Goal: Task Accomplishment & Management: Manage account settings

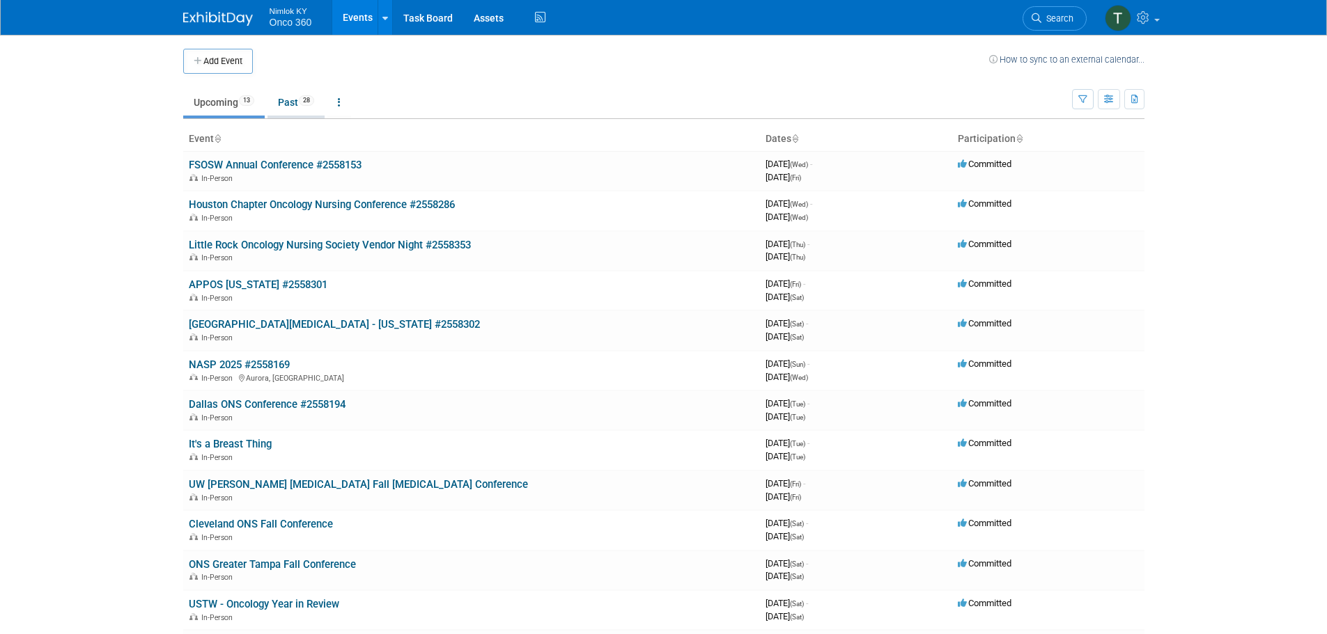
click at [287, 107] on link "Past 28" at bounding box center [295, 102] width 57 height 26
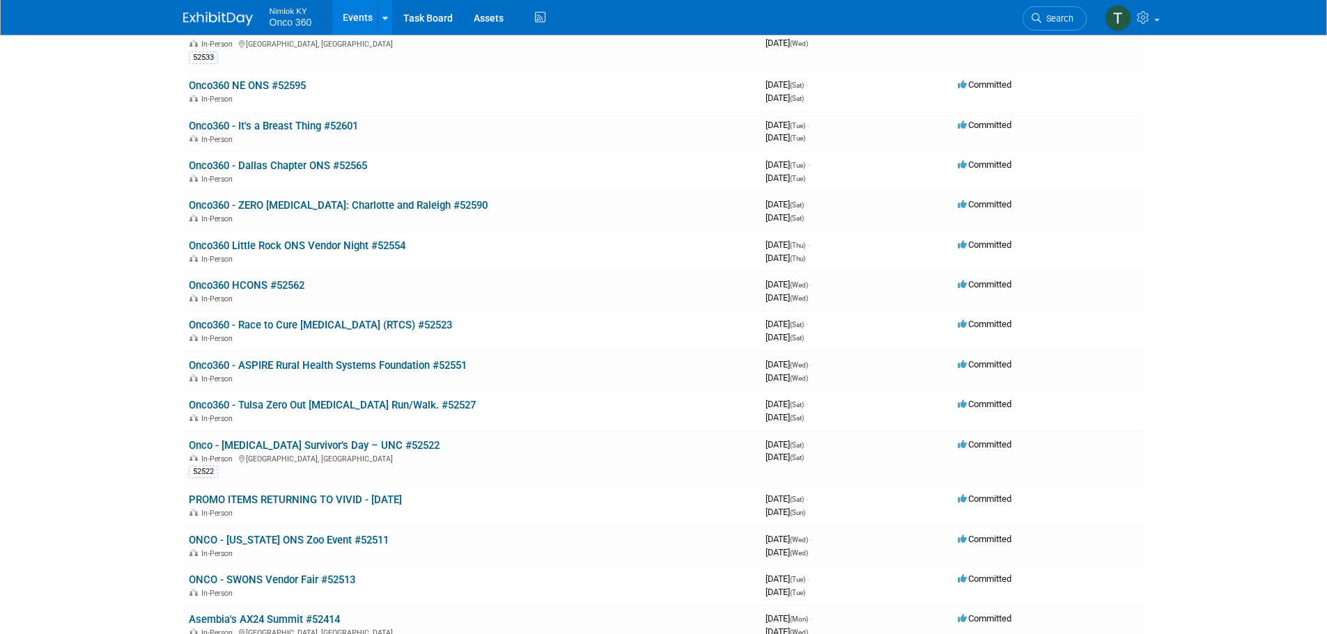
scroll to position [557, 0]
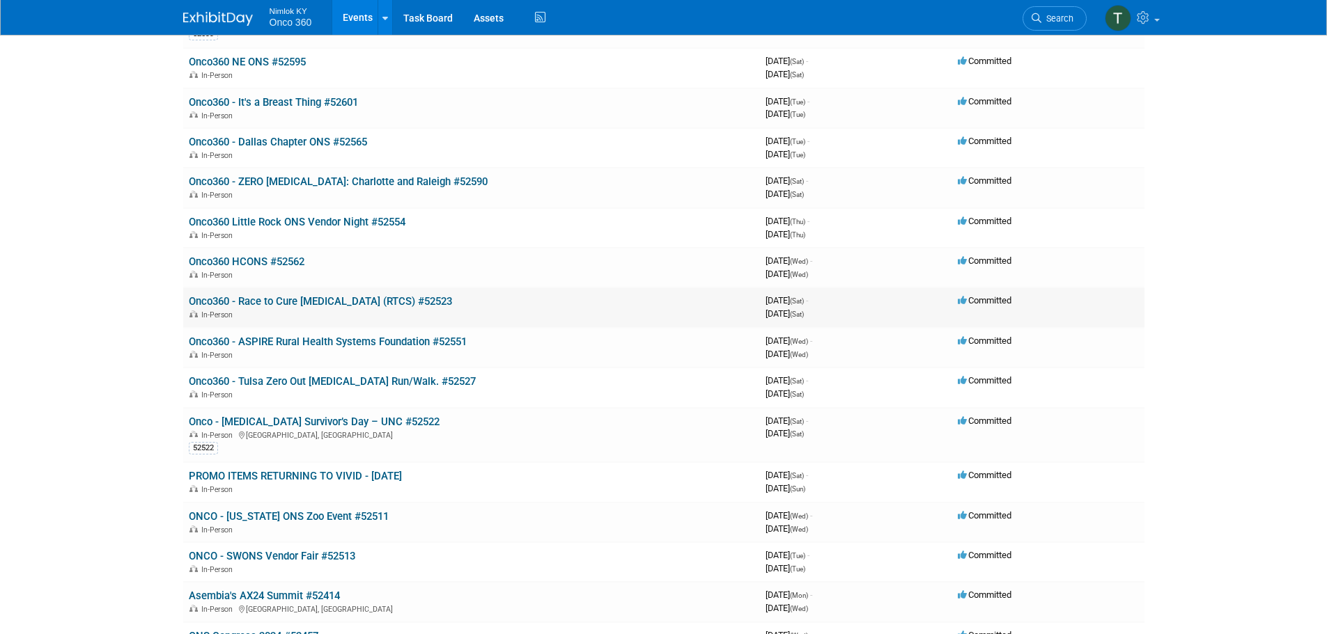
click at [334, 302] on link "Onco360 - Race to Cure [MEDICAL_DATA] (RTCS) #52523" at bounding box center [320, 301] width 263 height 13
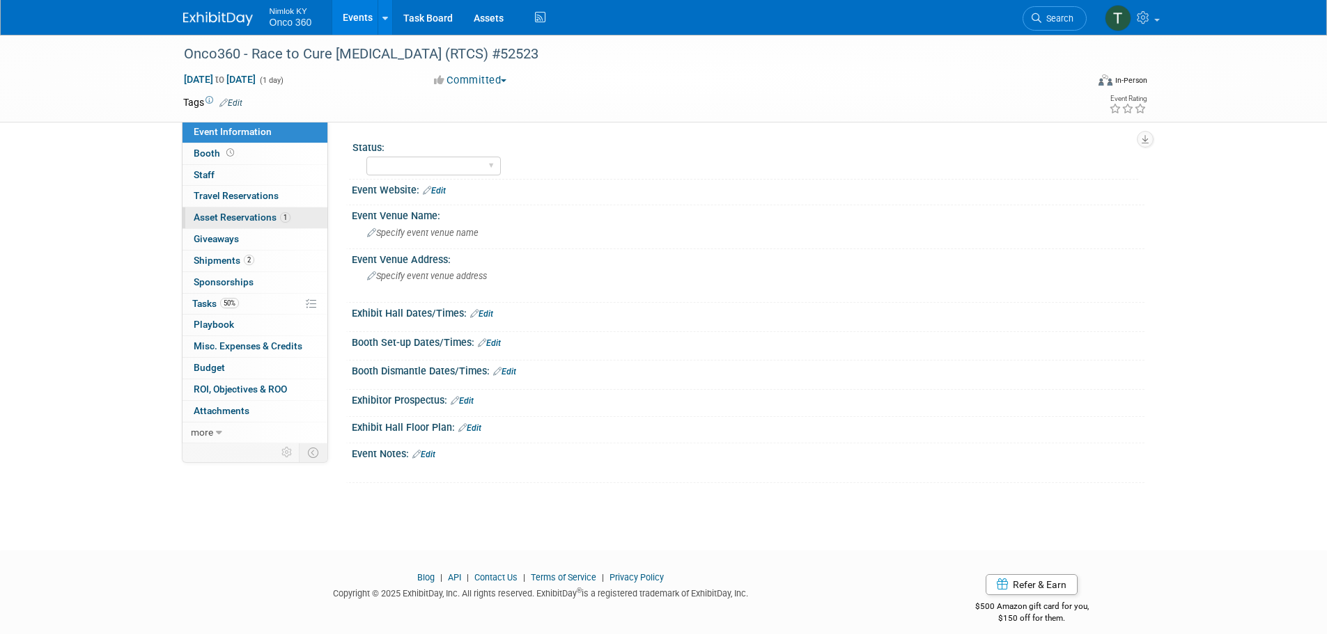
click at [240, 219] on span "Asset Reservations 1" at bounding box center [242, 217] width 97 height 11
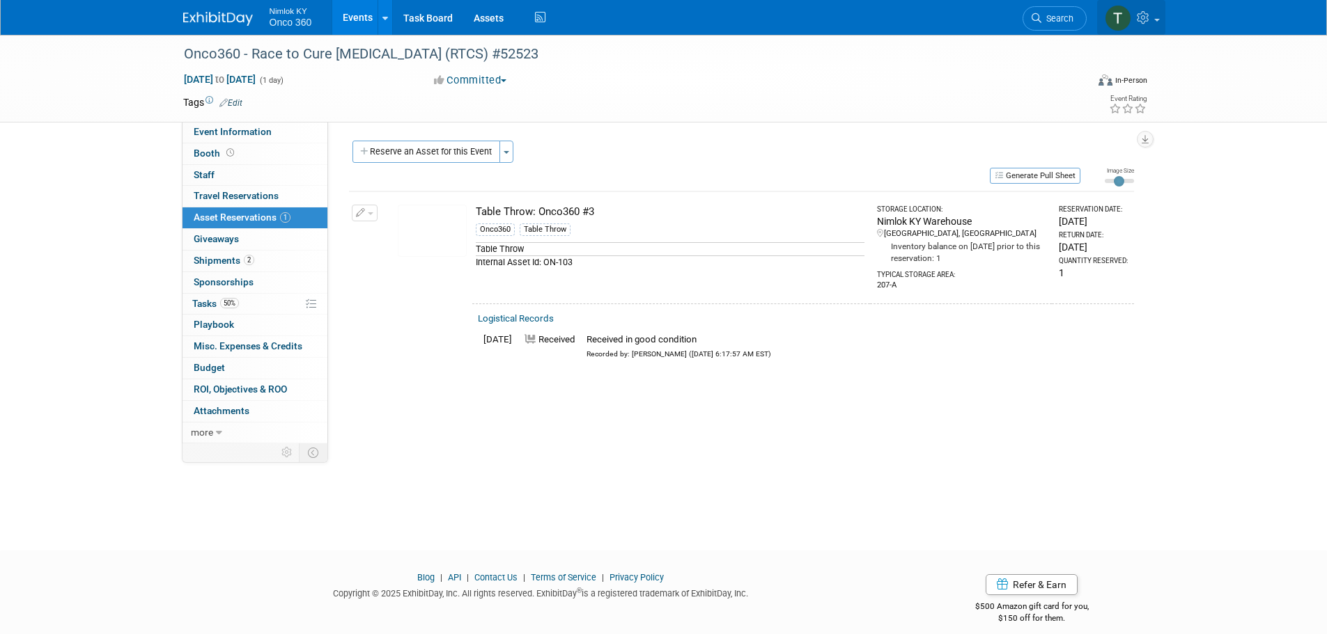
click at [1142, 15] on icon at bounding box center [1145, 17] width 16 height 13
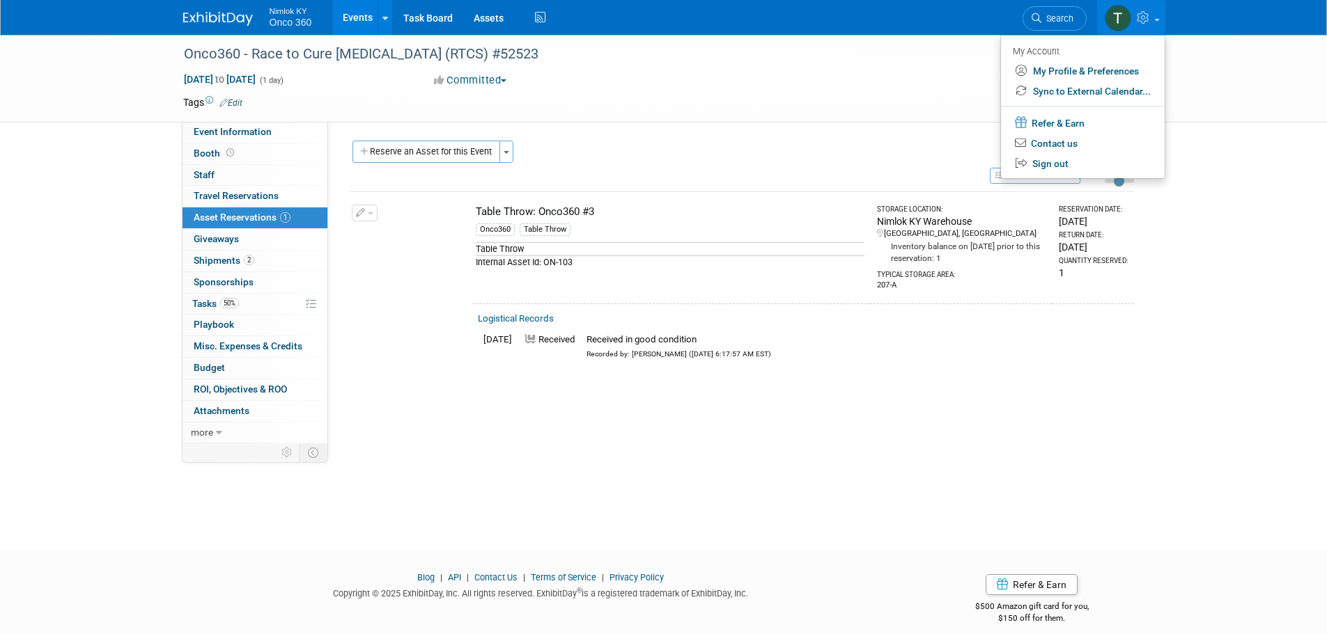
click at [819, 73] on div at bounding box center [871, 73] width 226 height 2
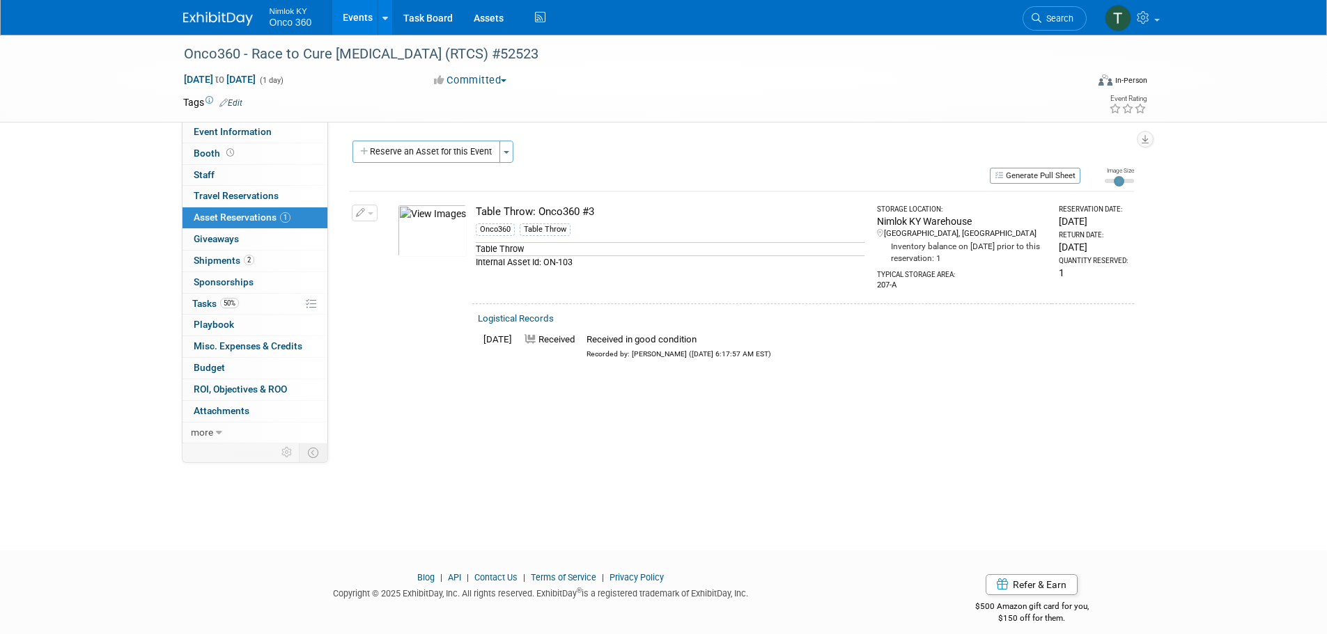
click at [233, 19] on img at bounding box center [218, 19] width 70 height 14
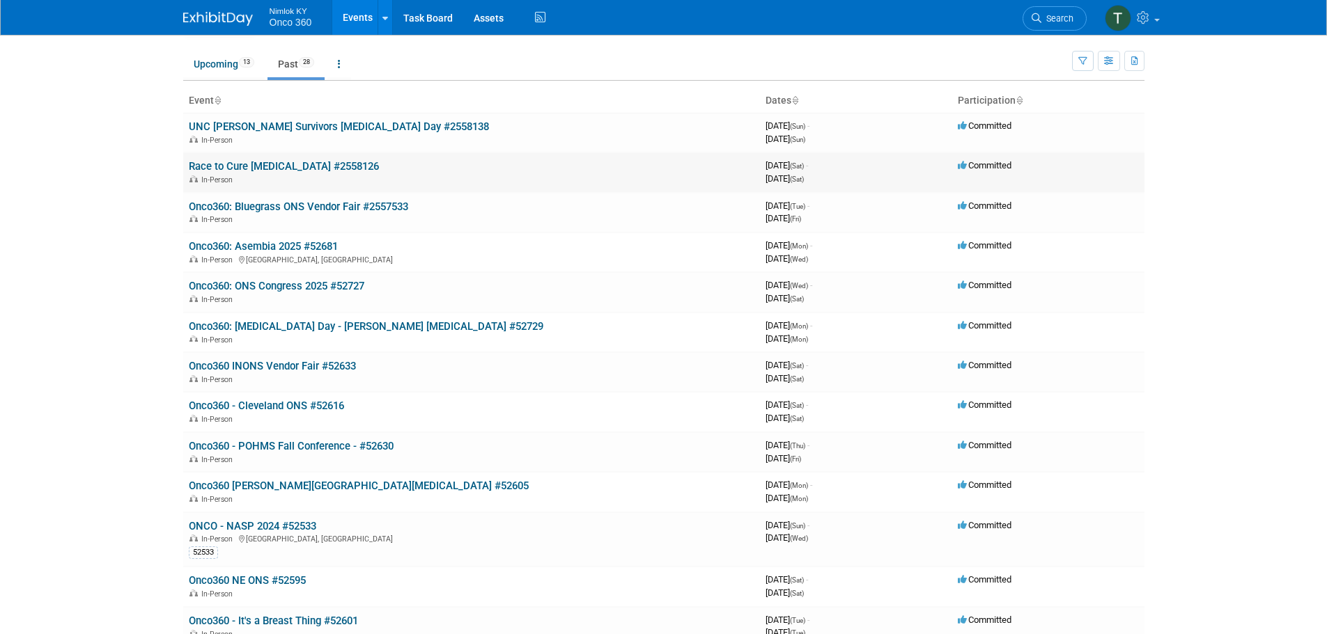
scroll to position [70, 0]
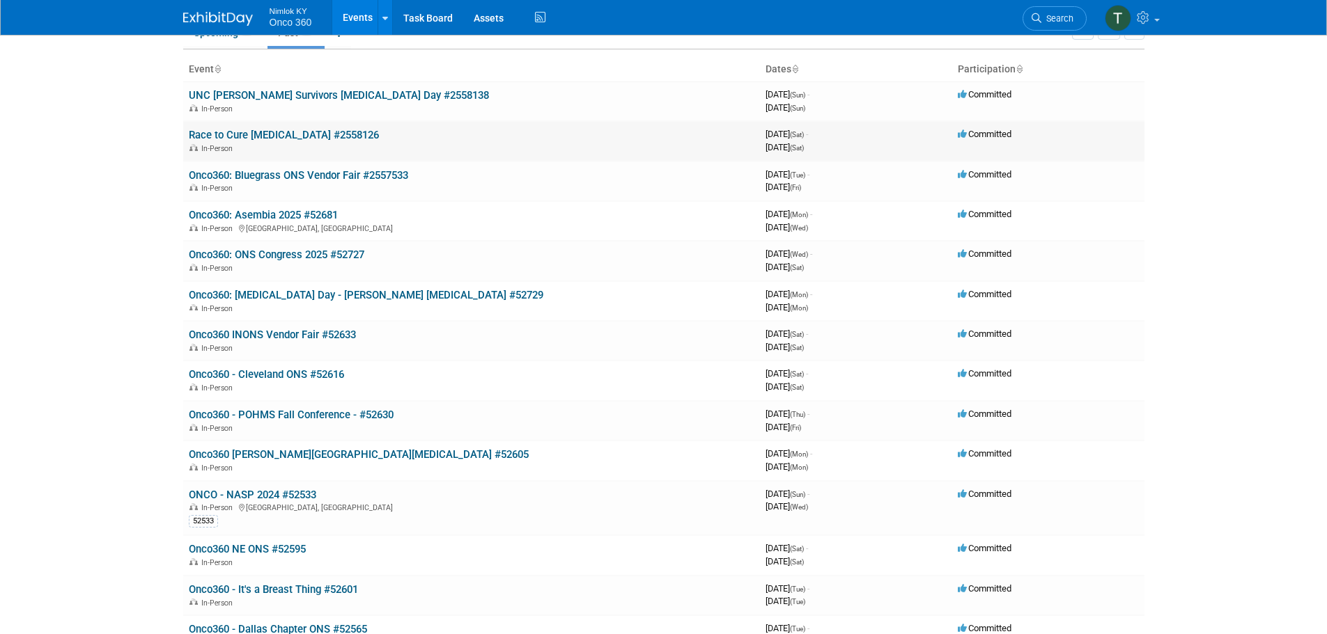
click at [303, 132] on link "Race to Cure [MEDICAL_DATA] #2558126" at bounding box center [284, 135] width 190 height 13
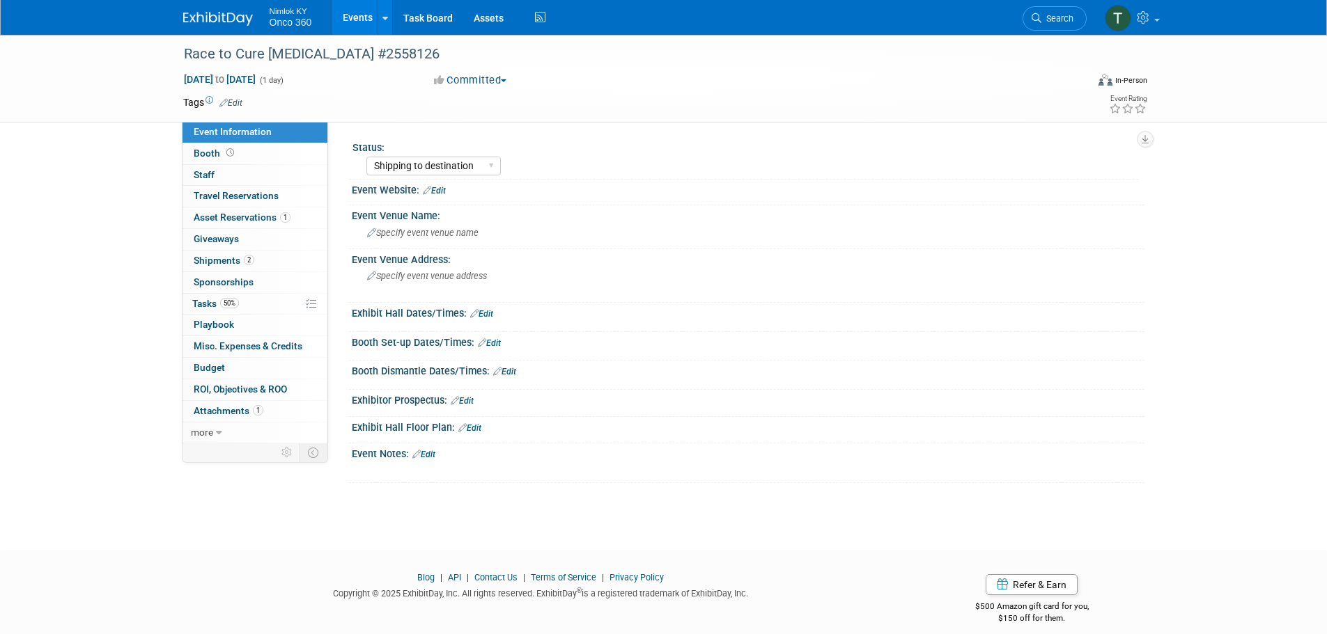
select select "Shipping to destination"
click at [231, 214] on span "Asset Reservations 1" at bounding box center [242, 217] width 97 height 11
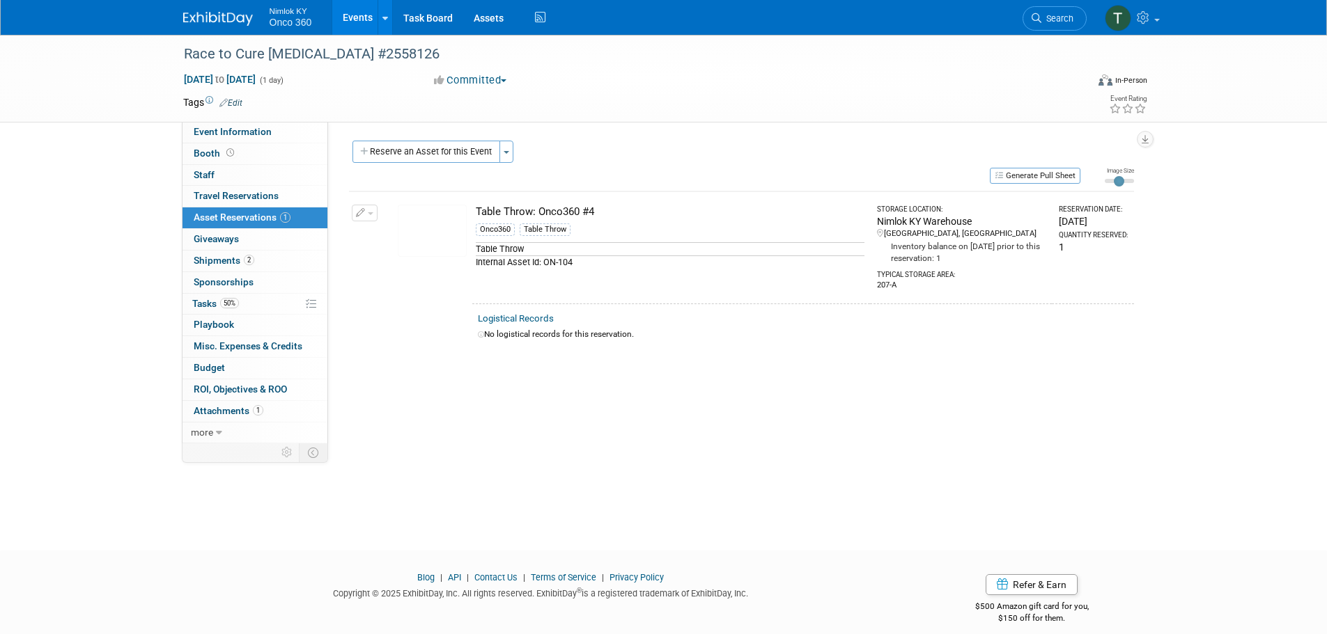
click at [216, 14] on img at bounding box center [218, 19] width 70 height 14
